Goal: Information Seeking & Learning: Learn about a topic

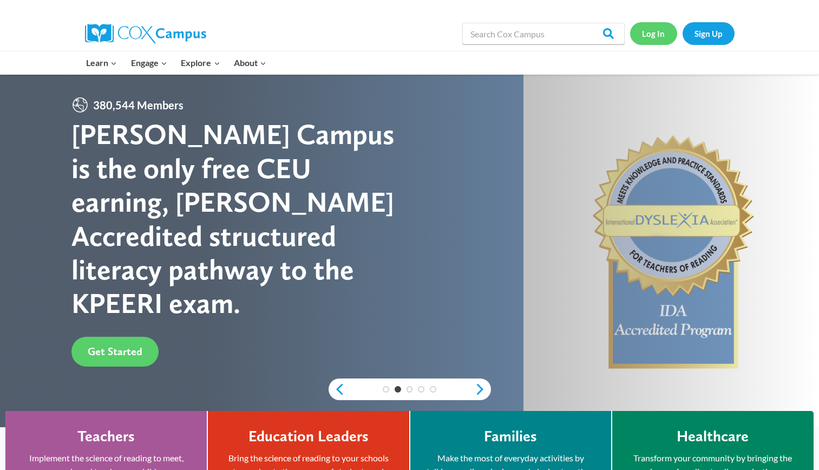
click at [655, 36] on link "Log In" at bounding box center [653, 33] width 47 height 22
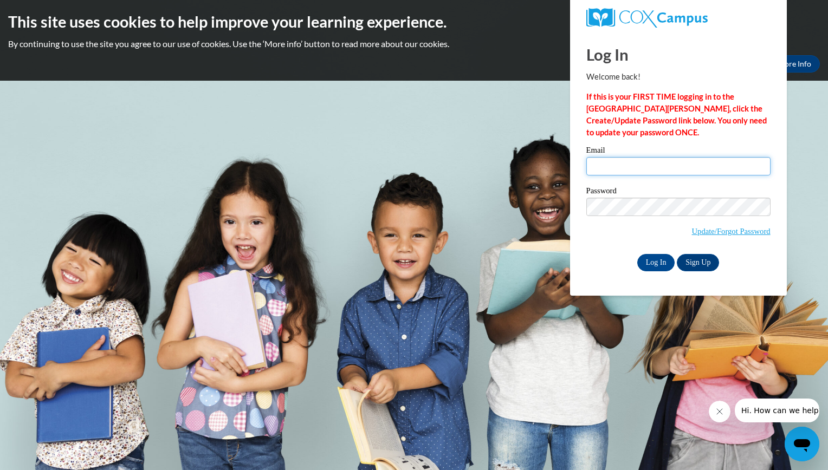
click at [658, 175] on input "Email" at bounding box center [678, 166] width 184 height 18
type input "lrdozier16@gmail.com"
click at [660, 263] on input "Log In" at bounding box center [656, 262] width 38 height 17
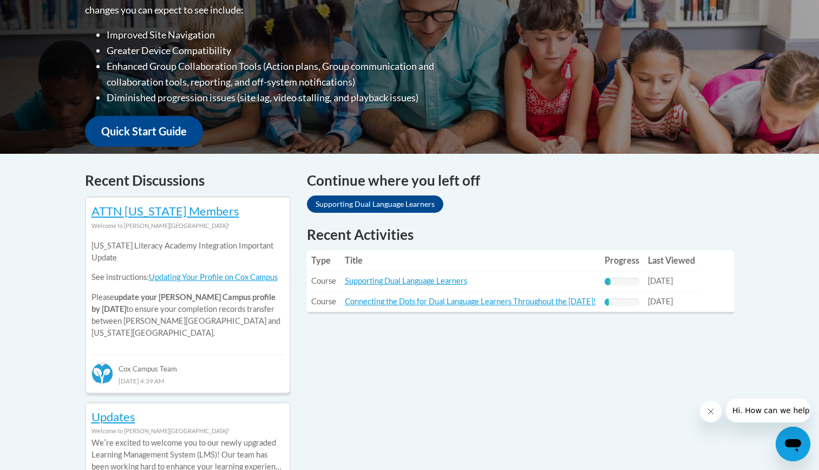
scroll to position [314, 0]
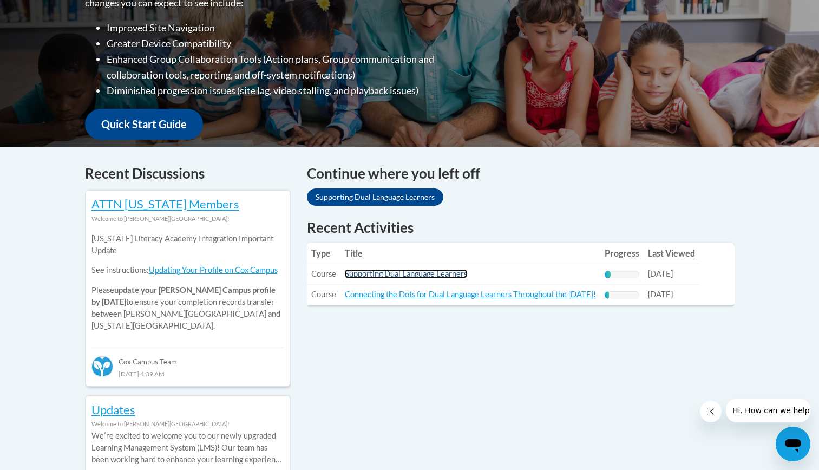
click at [451, 276] on link "Supporting Dual Language Learners" at bounding box center [406, 273] width 122 height 9
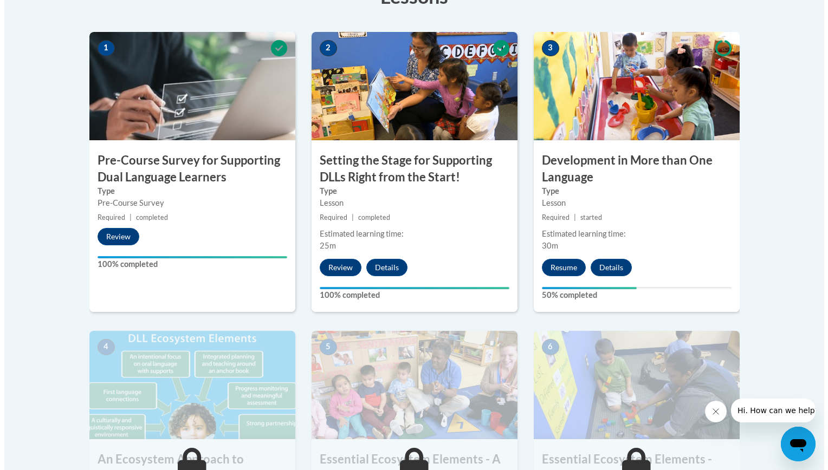
scroll to position [342, 0]
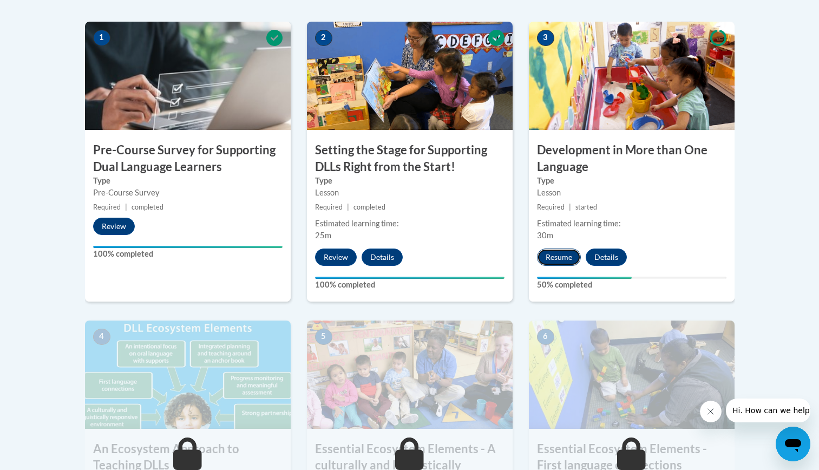
click at [574, 257] on button "Resume" at bounding box center [559, 257] width 44 height 17
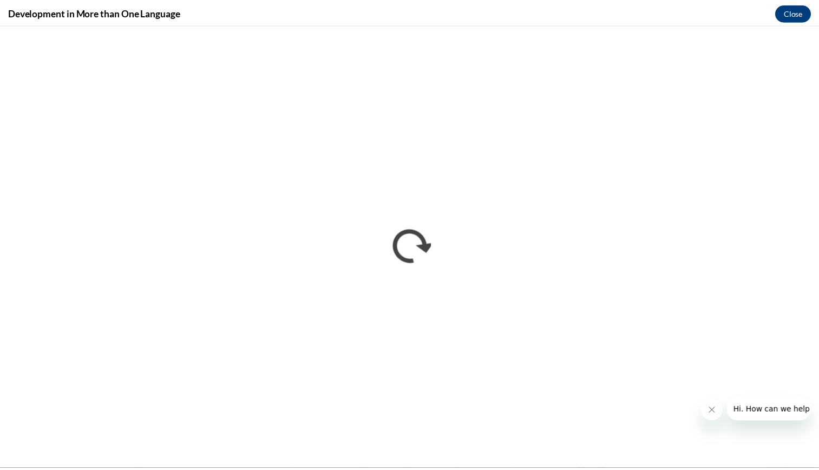
scroll to position [0, 0]
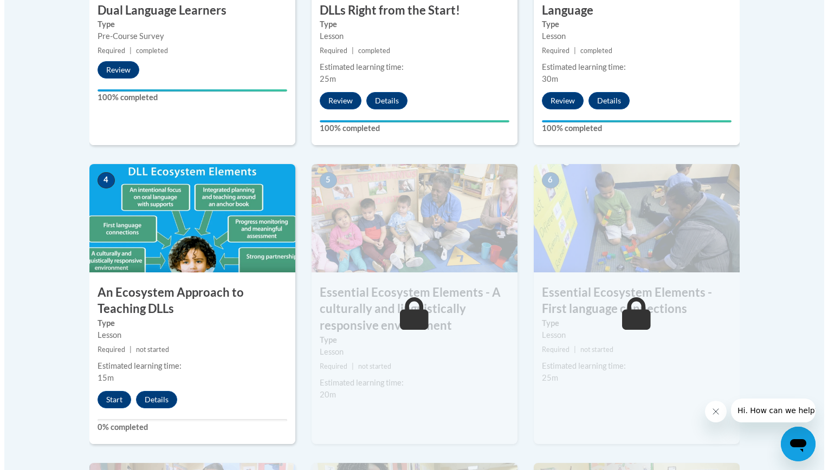
scroll to position [503, 0]
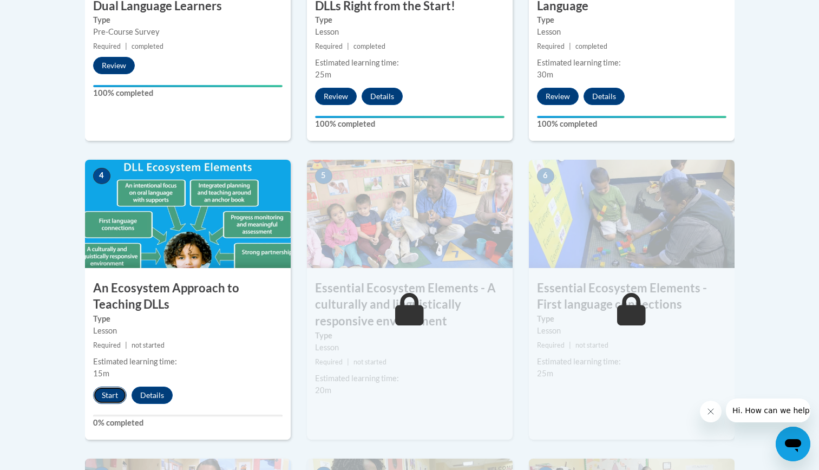
click at [108, 395] on button "Start" at bounding box center [110, 395] width 34 height 17
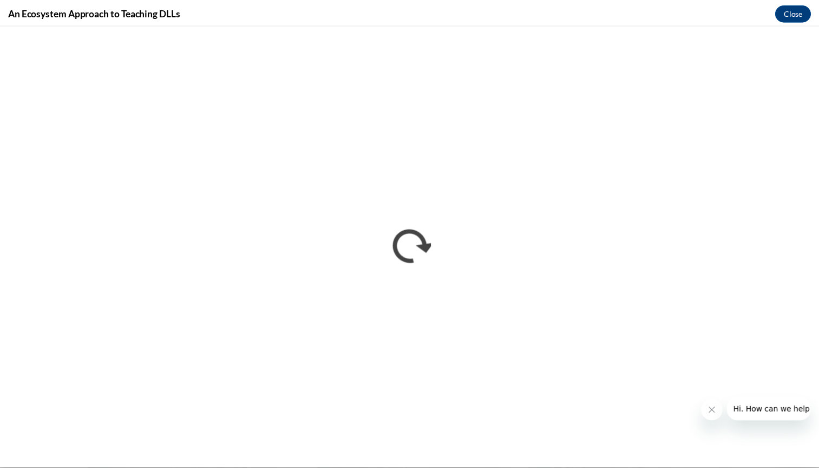
scroll to position [0, 0]
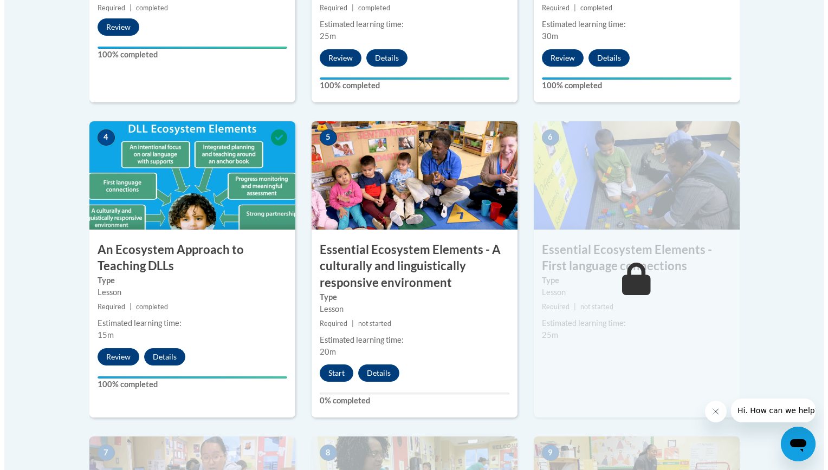
scroll to position [550, 0]
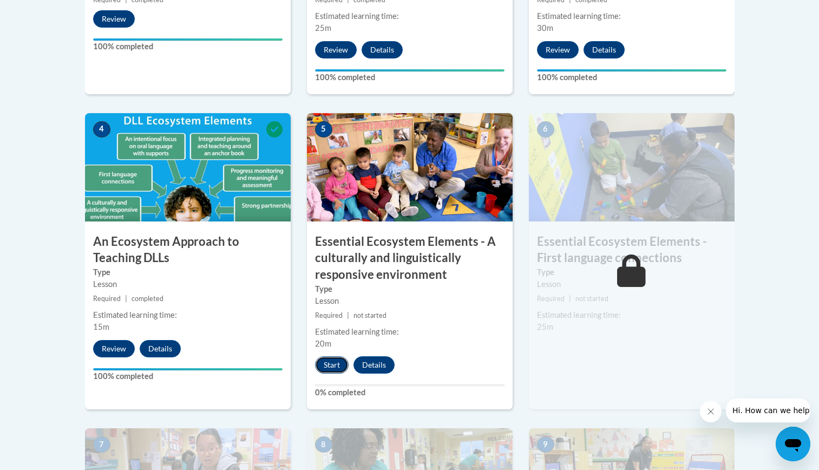
click at [336, 364] on button "Start" at bounding box center [332, 364] width 34 height 17
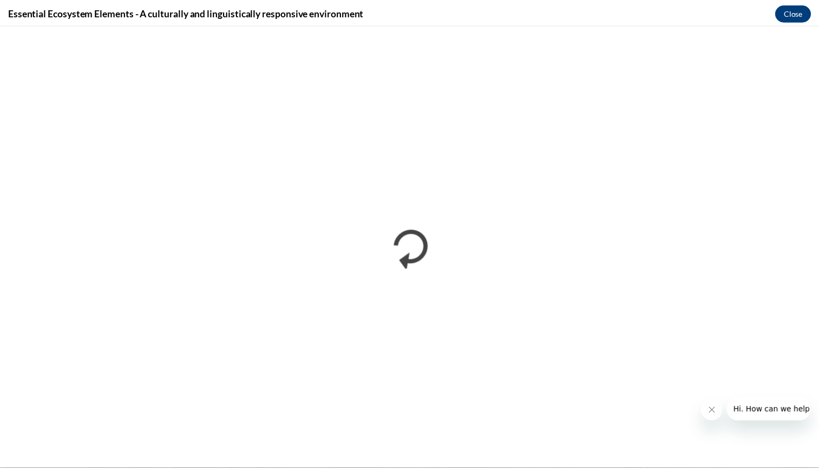
scroll to position [0, 0]
